Goal: Task Accomplishment & Management: Complete application form

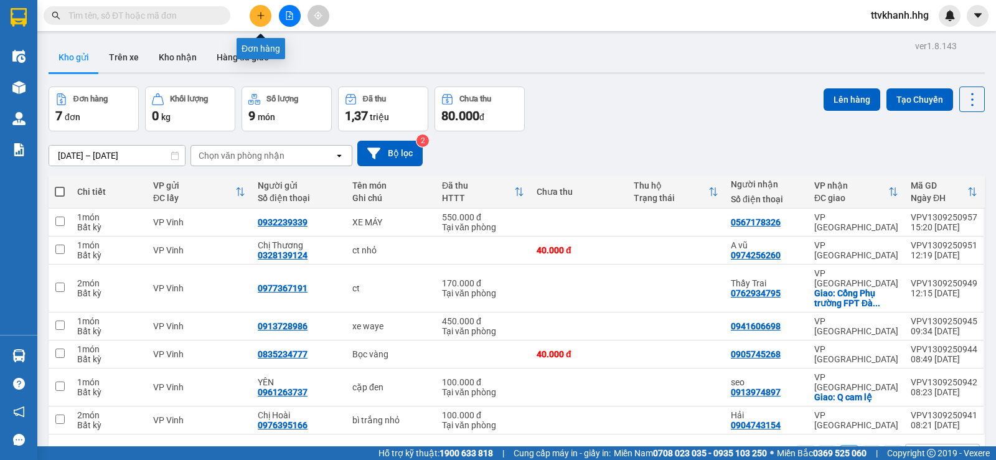
click at [256, 20] on button at bounding box center [261, 16] width 22 height 22
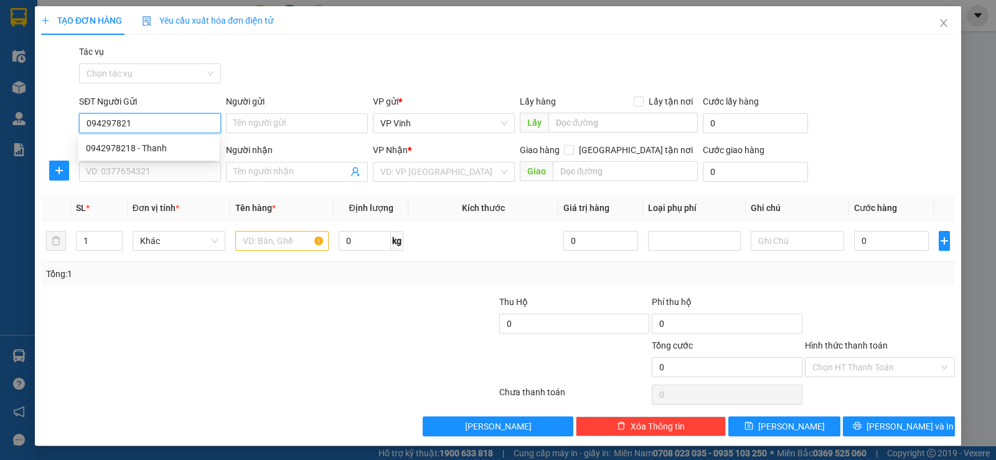
type input "0942978218"
click at [138, 152] on div "0942978218 - Thanh" at bounding box center [149, 148] width 126 height 14
type input "[PERSON_NAME]"
type input "0942978218"
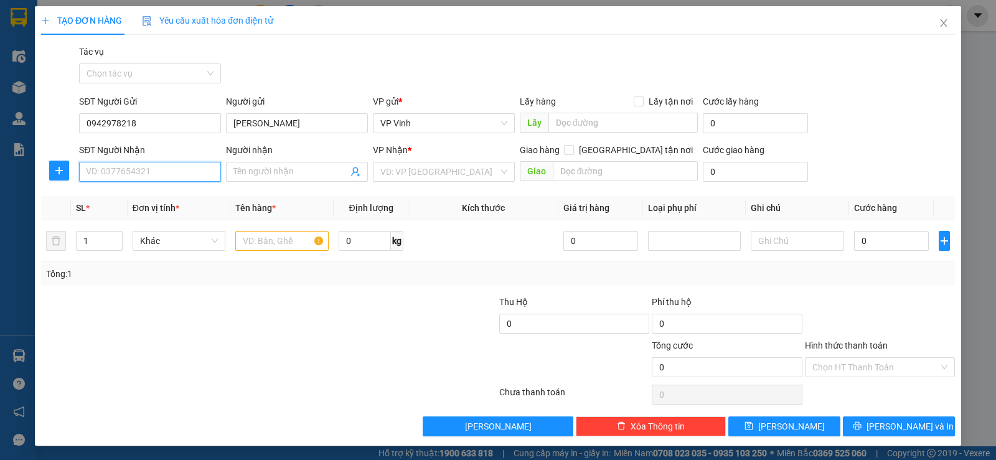
click at [157, 169] on input "SĐT Người Nhận" at bounding box center [150, 172] width 142 height 20
click at [149, 194] on div "0813914868 - Trung" at bounding box center [149, 197] width 126 height 14
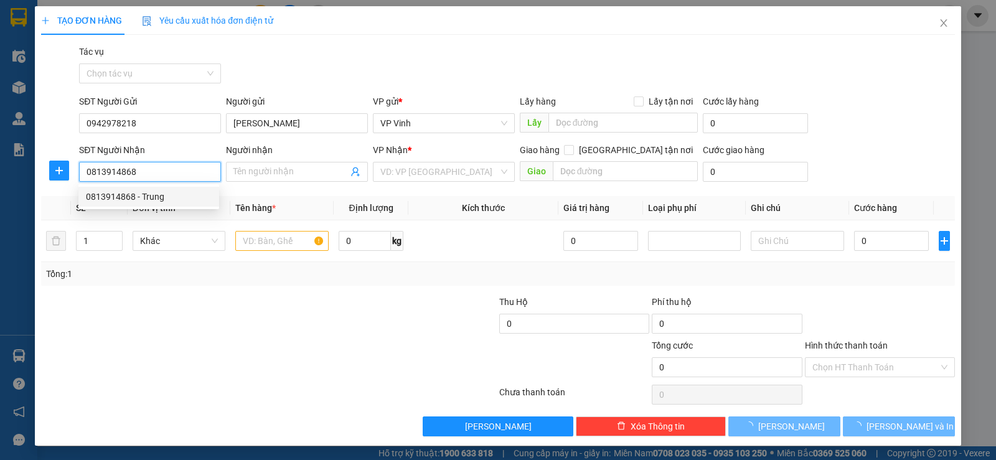
type input "0813914868"
type input "Trung"
checkbox input "true"
type input "[PERSON_NAME]"
type input "60.000"
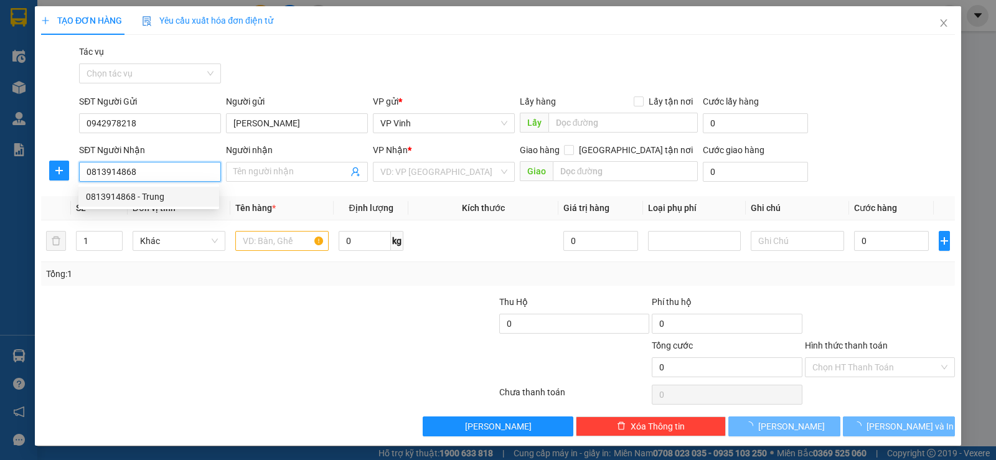
type input "60.000"
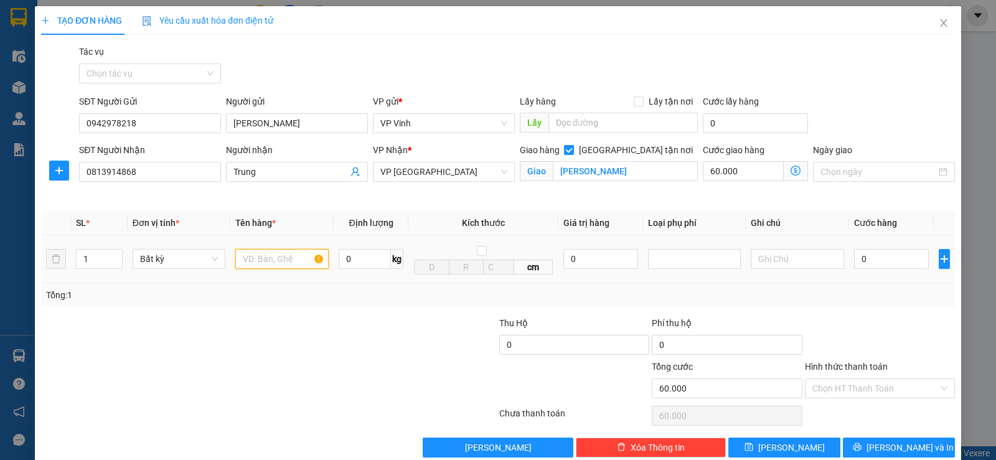
click at [261, 262] on input "text" at bounding box center [281, 259] width 93 height 20
type input "xốp"
click at [876, 267] on input "0" at bounding box center [891, 259] width 75 height 20
type input "5"
type input "60.005"
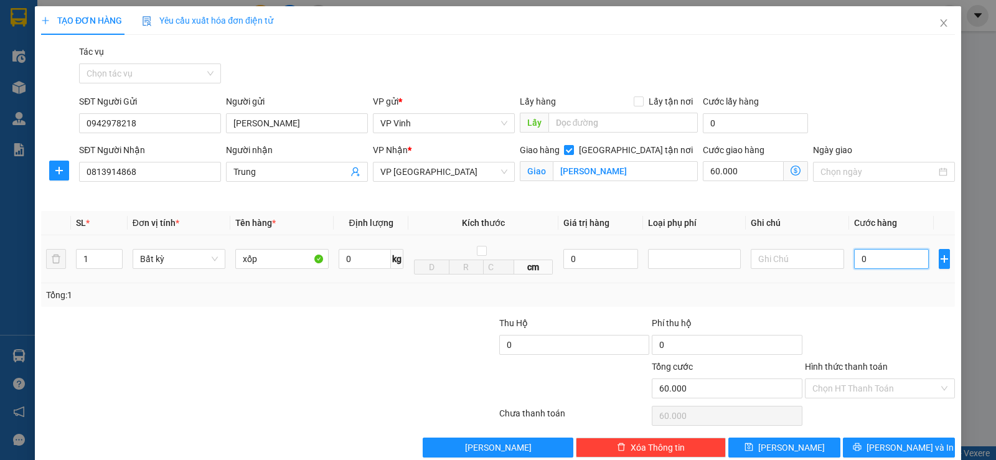
type input "60.005"
type input "50"
type input "60.050"
type input "500"
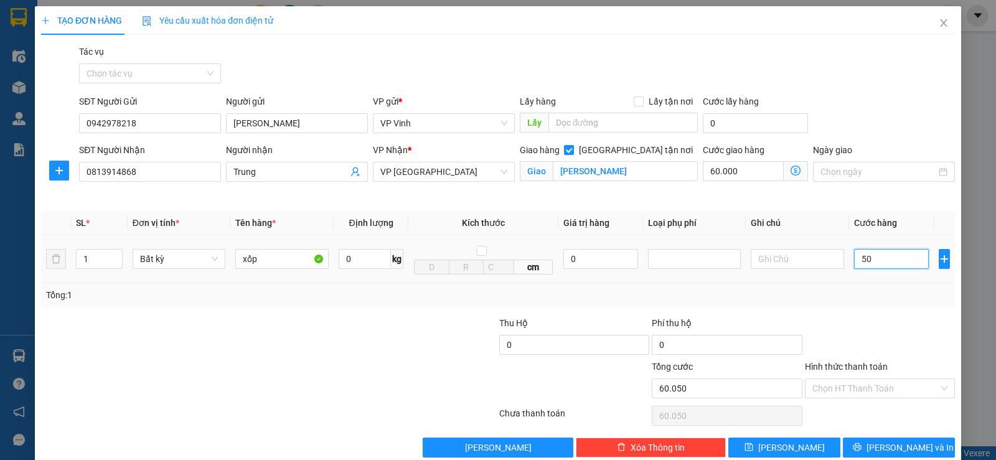
type input "60.500"
type input "5.000"
type input "65.000"
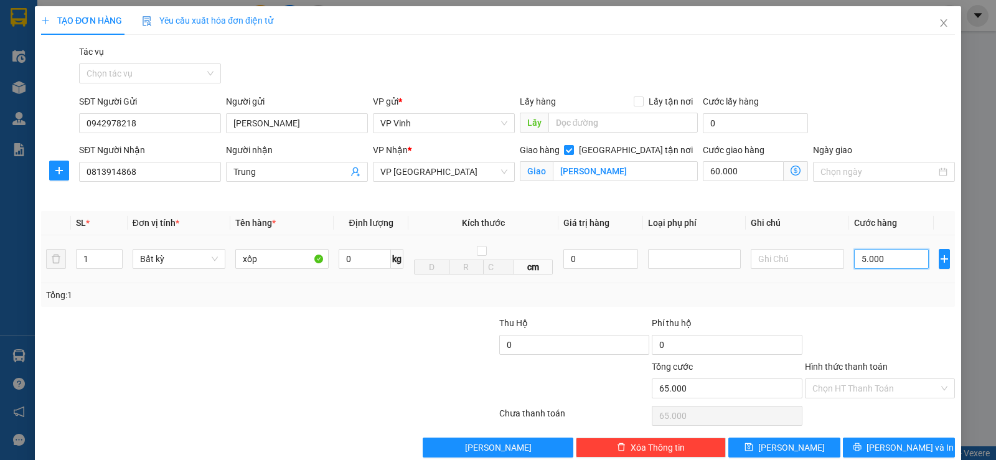
type input "50.000"
type input "110.000"
type input "50.000"
click at [840, 386] on input "Hình thức thanh toán" at bounding box center [875, 388] width 126 height 19
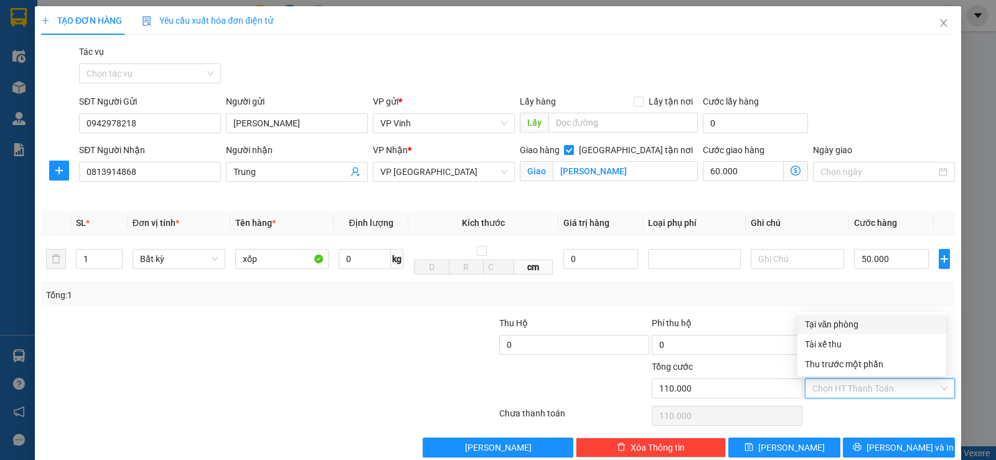
click at [855, 317] on div "Tại văn phòng" at bounding box center [872, 324] width 134 height 14
type input "0"
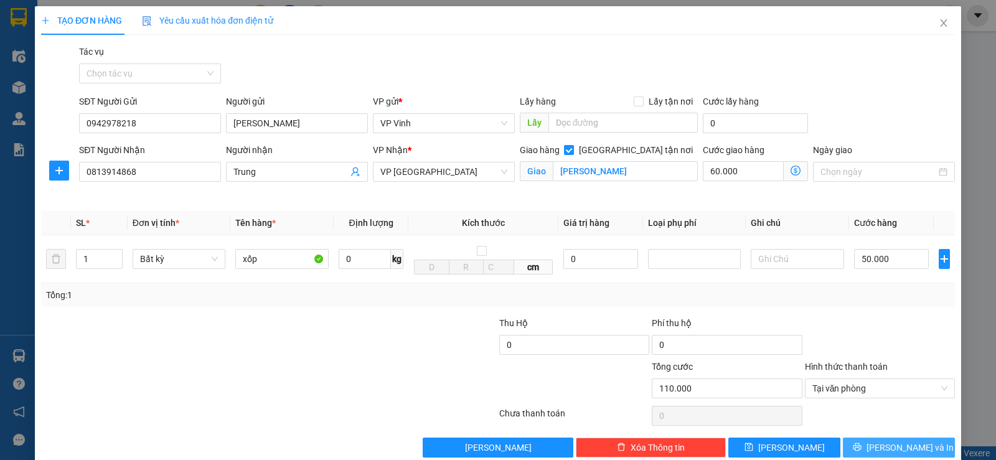
click at [885, 447] on span "[PERSON_NAME] và In" at bounding box center [909, 448] width 87 height 14
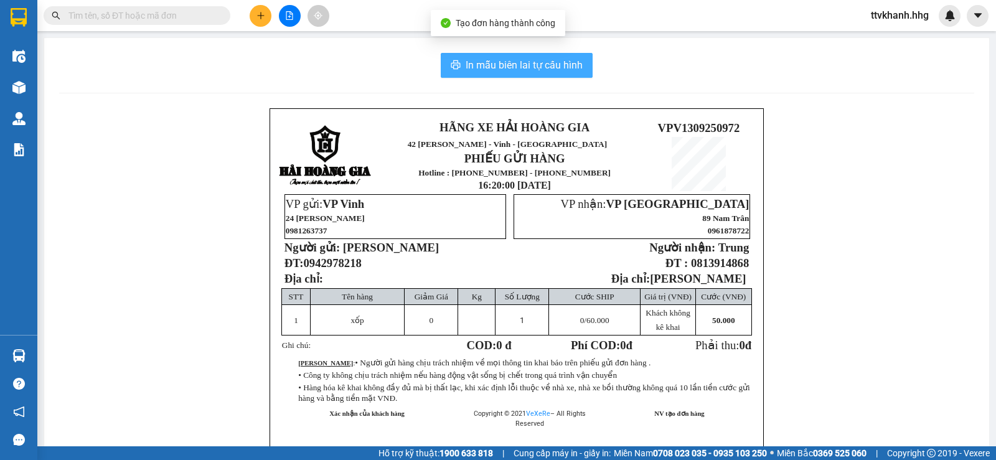
click at [549, 70] on span "In mẫu biên lai tự cấu hình" at bounding box center [523, 65] width 117 height 16
